Goal: Check status: Check status

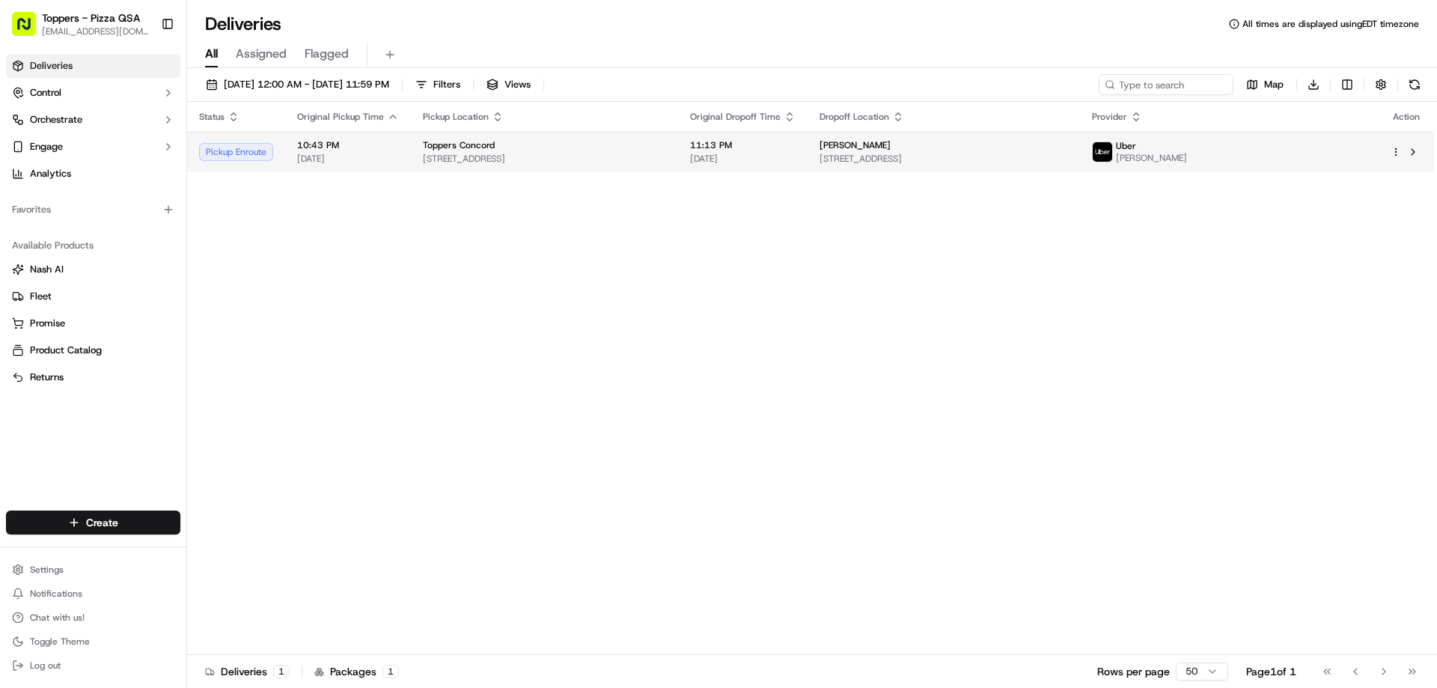
click at [1112, 157] on img at bounding box center [1102, 151] width 19 height 19
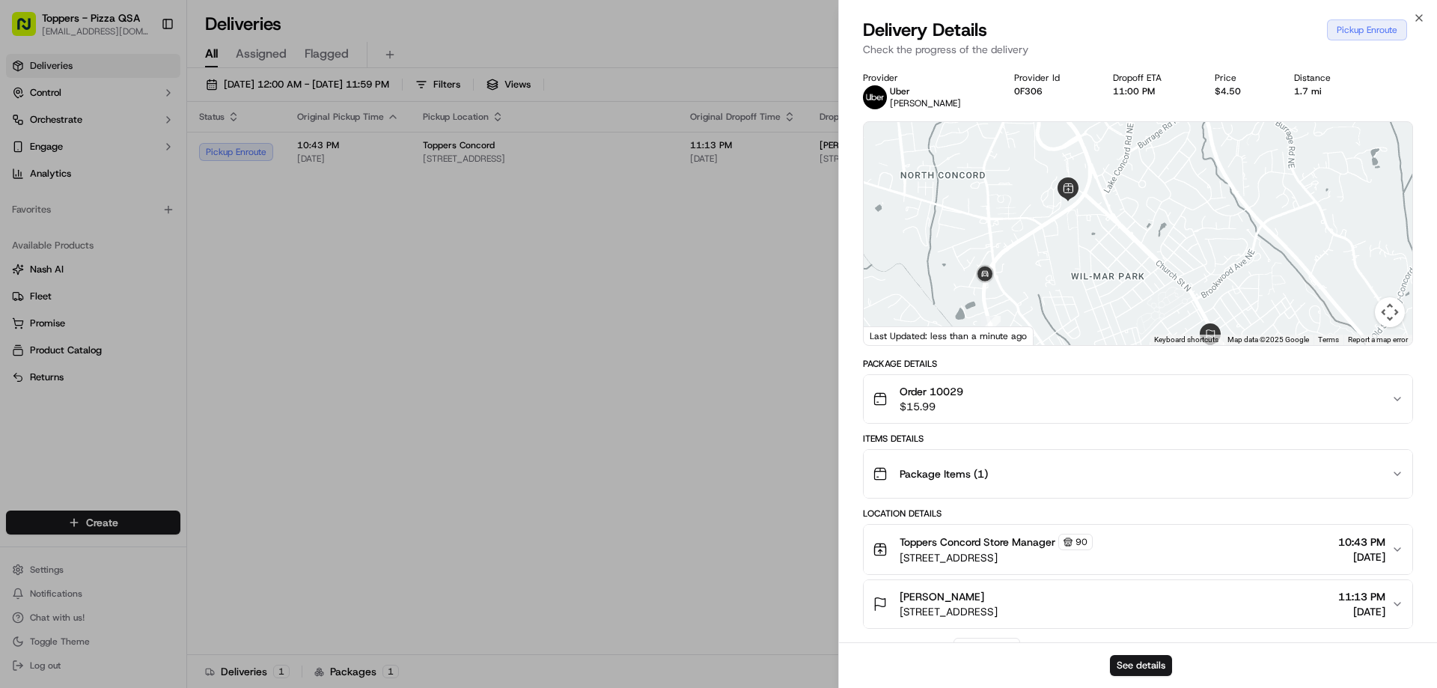
drag, startPoint x: 1149, startPoint y: 196, endPoint x: 1150, endPoint y: 237, distance: 41.2
click at [1150, 236] on div at bounding box center [1138, 233] width 549 height 223
click at [1423, 16] on icon "button" at bounding box center [1419, 18] width 12 height 12
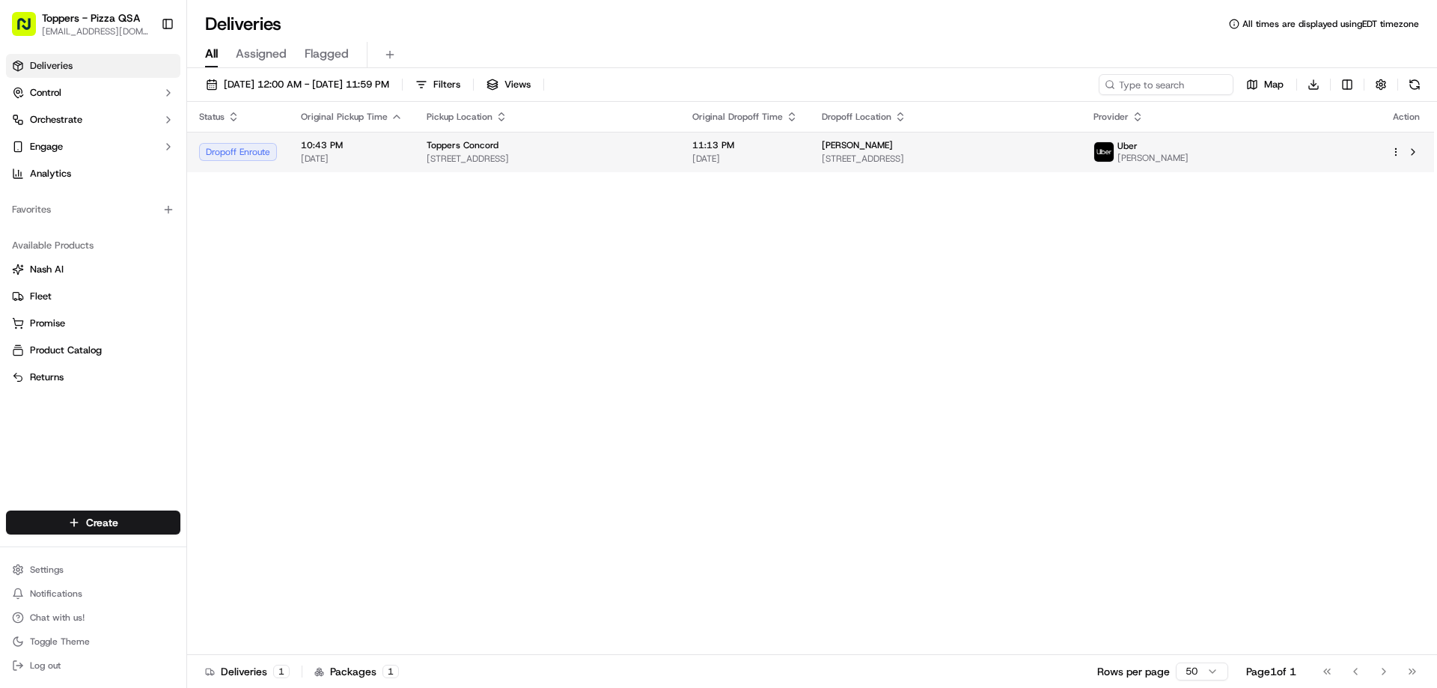
click at [1189, 152] on span "[PERSON_NAME]" at bounding box center [1152, 158] width 71 height 12
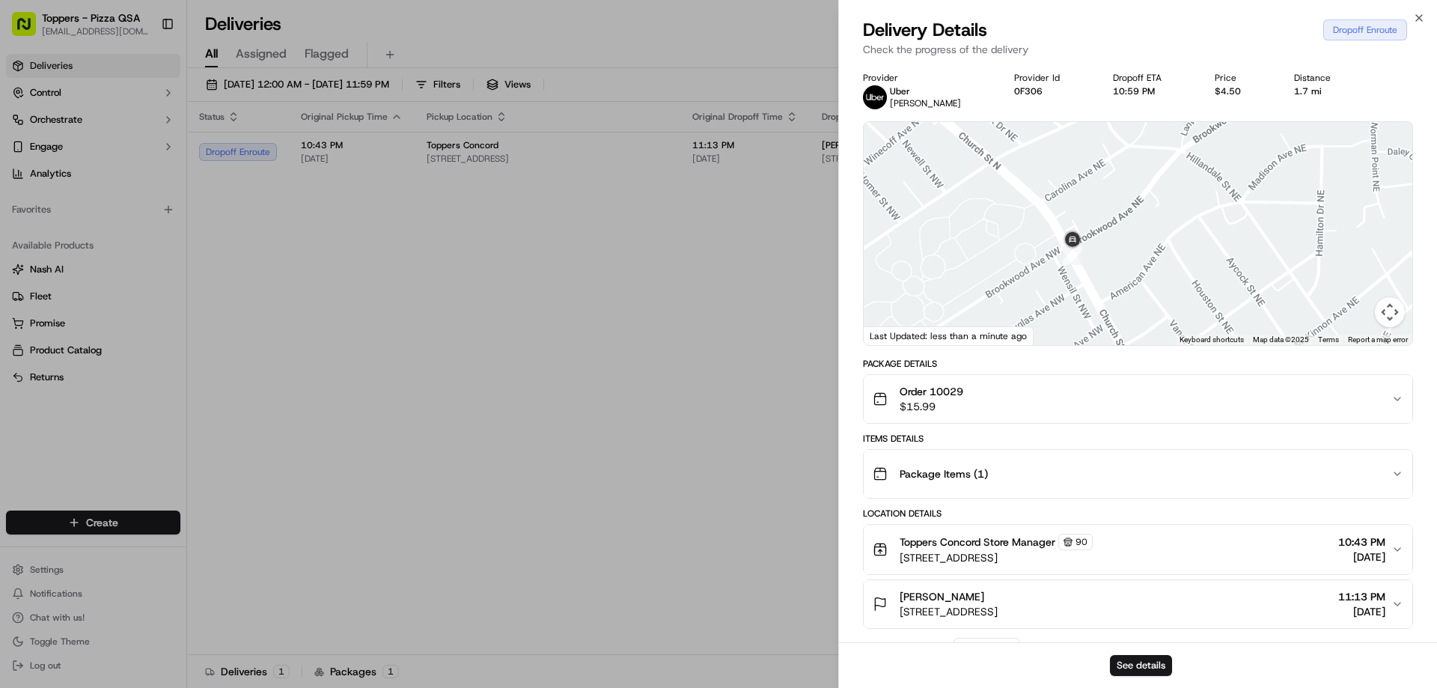
drag, startPoint x: 1109, startPoint y: 178, endPoint x: 1100, endPoint y: 284, distance: 106.7
click at [1114, 274] on div at bounding box center [1138, 233] width 549 height 223
